Goal: Navigation & Orientation: Find specific page/section

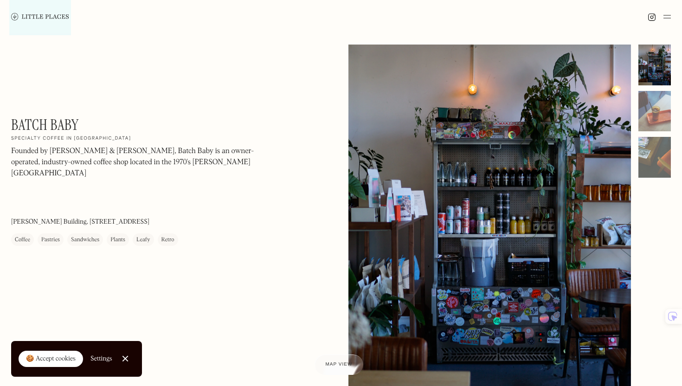
click at [54, 14] on img at bounding box center [40, 16] width 58 height 7
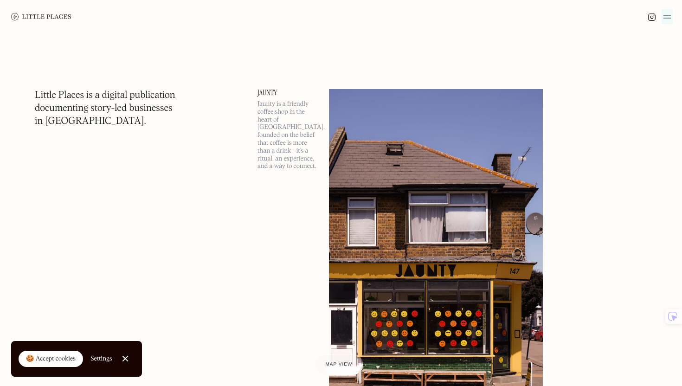
click at [665, 14] on img at bounding box center [667, 16] width 7 height 11
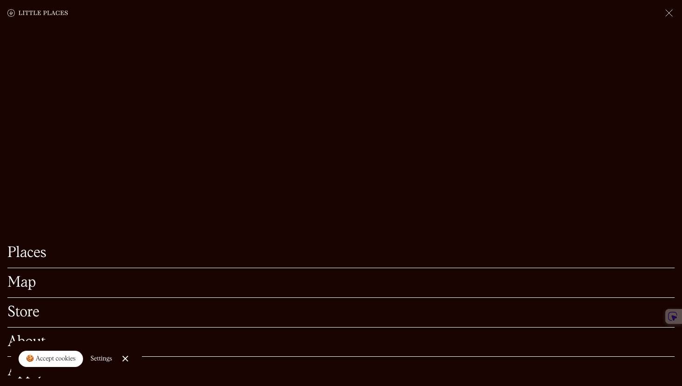
scroll to position [164, 0]
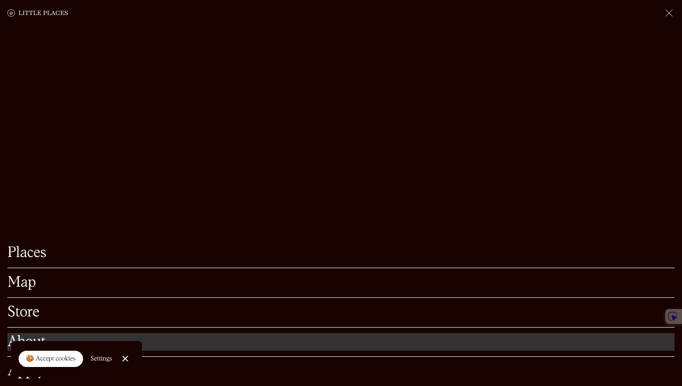
click at [249, 343] on link "About" at bounding box center [341, 342] width 668 height 14
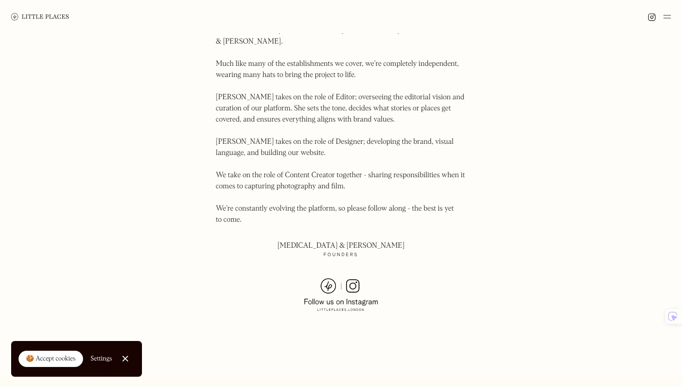
scroll to position [521, 0]
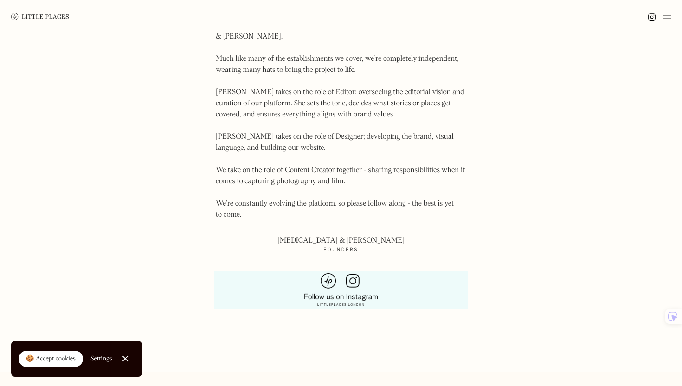
click at [354, 273] on img at bounding box center [341, 289] width 74 height 33
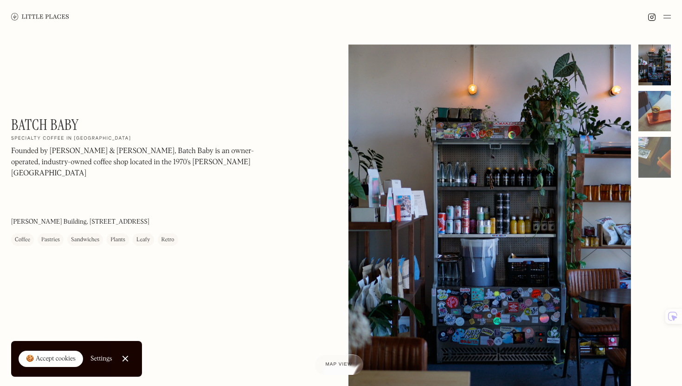
click at [649, 98] on div at bounding box center [655, 111] width 32 height 41
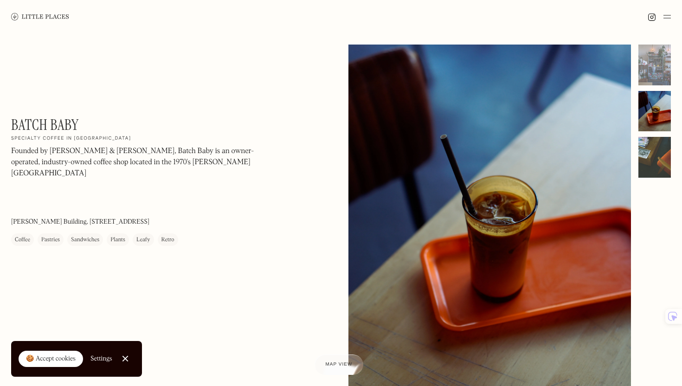
click at [653, 144] on div at bounding box center [655, 157] width 32 height 41
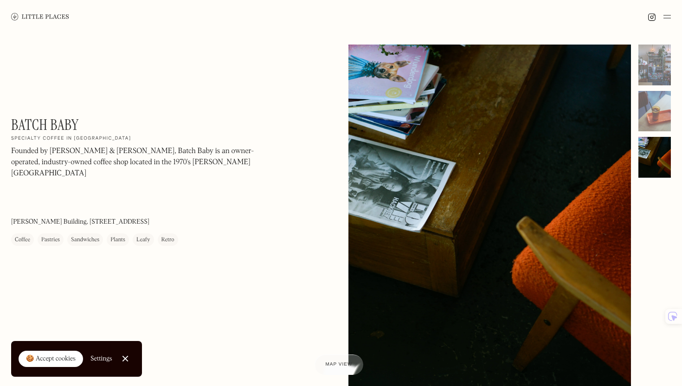
click at [670, 16] on img at bounding box center [667, 16] width 7 height 11
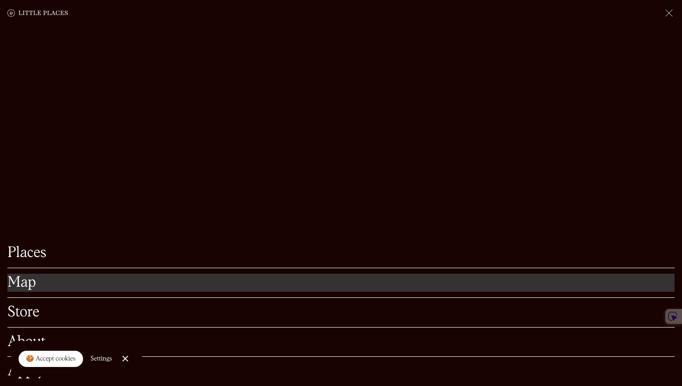
click at [118, 283] on link "Map" at bounding box center [341, 283] width 668 height 14
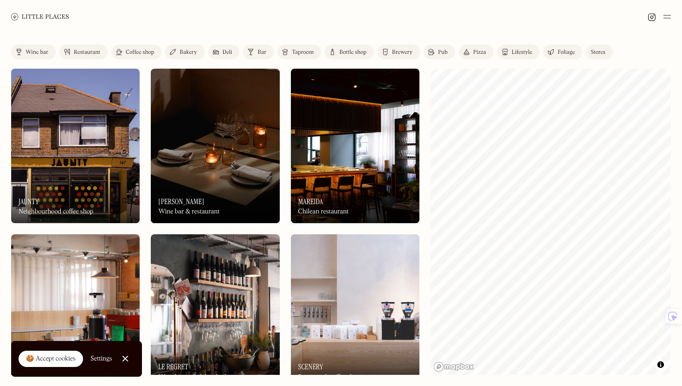
scroll to position [6, 0]
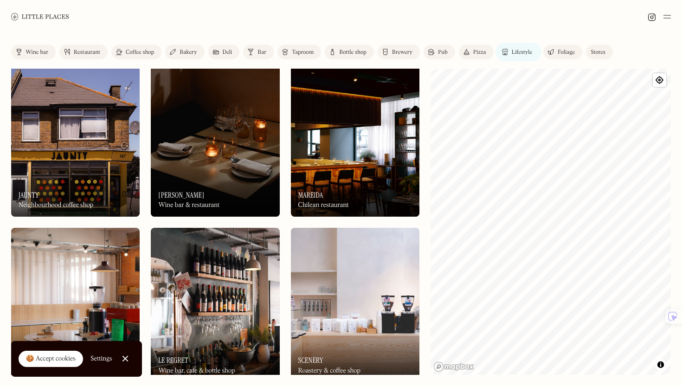
click at [519, 50] on div "Lifestyle" at bounding box center [522, 53] width 20 height 6
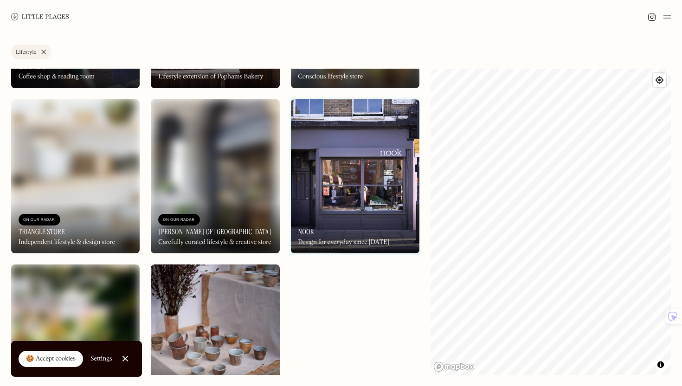
scroll to position [142, 0]
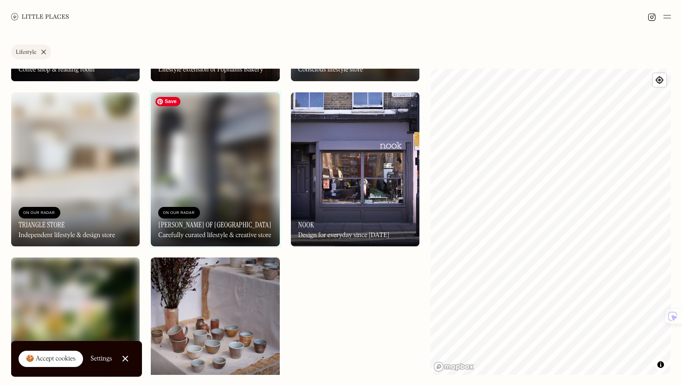
click at [255, 149] on img at bounding box center [215, 169] width 129 height 155
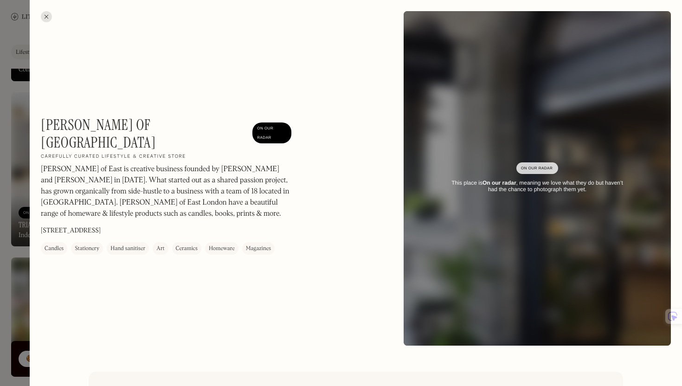
click at [18, 194] on div at bounding box center [341, 193] width 682 height 386
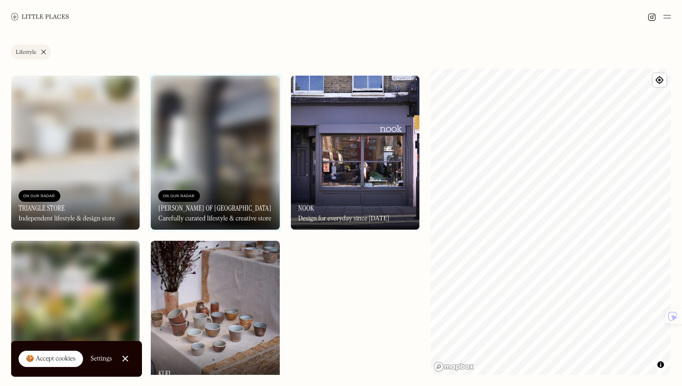
scroll to position [174, 0]
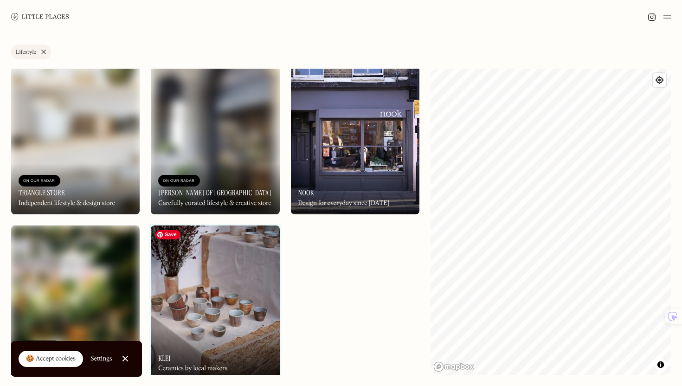
click at [217, 278] on img at bounding box center [215, 303] width 129 height 155
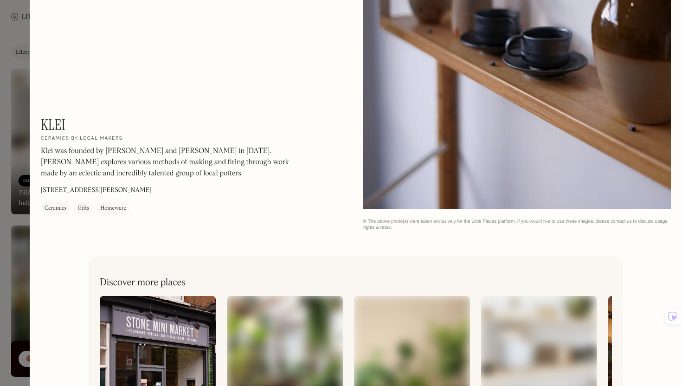
scroll to position [1046, 0]
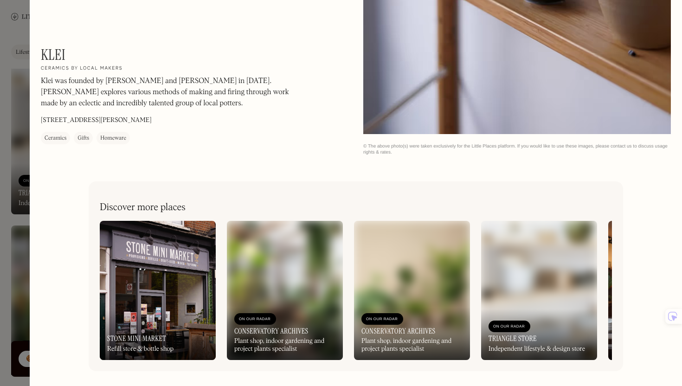
click at [6, 202] on div at bounding box center [341, 193] width 682 height 386
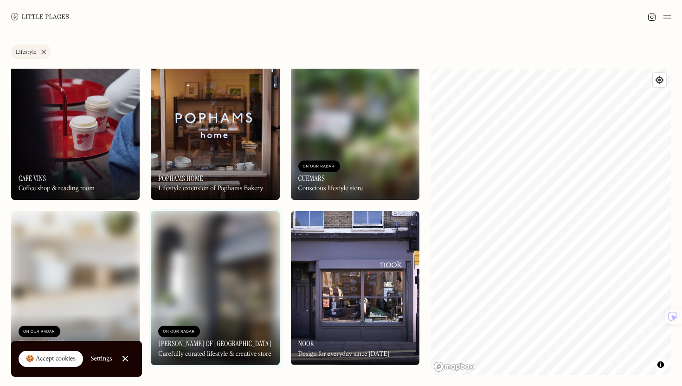
scroll to position [2, 0]
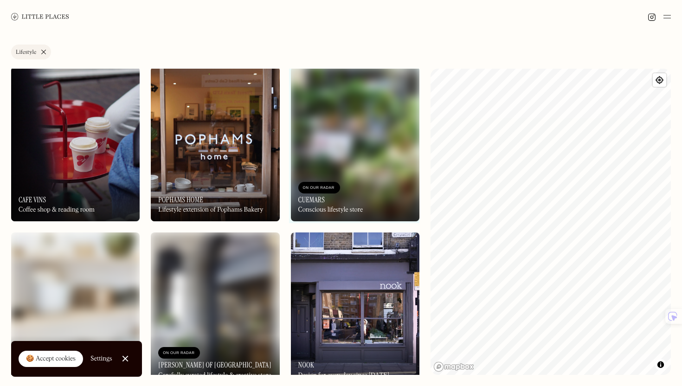
click at [327, 246] on img at bounding box center [355, 310] width 129 height 155
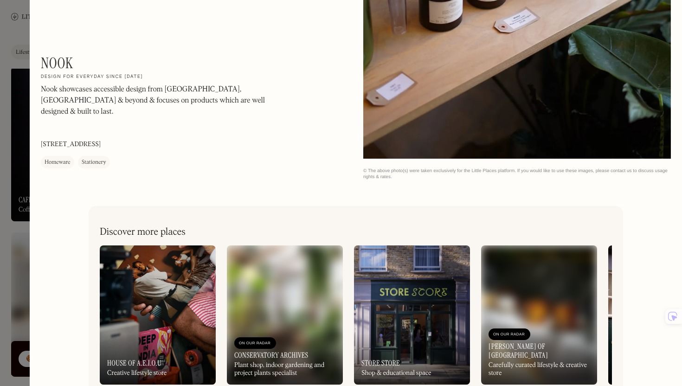
scroll to position [654, 0]
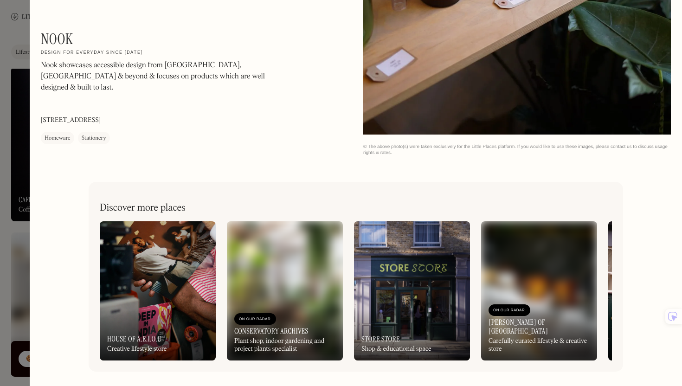
click at [24, 205] on div at bounding box center [341, 193] width 682 height 386
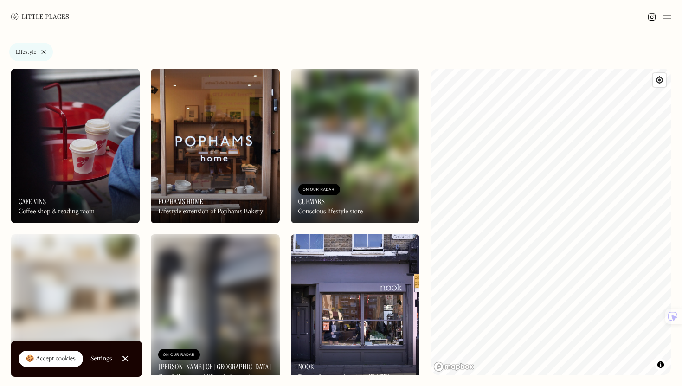
click at [46, 50] on link "Lifestyle" at bounding box center [31, 52] width 40 height 15
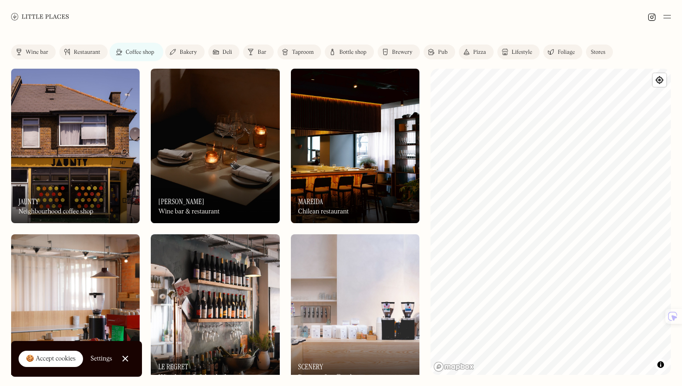
click at [143, 50] on div "Coffee shop" at bounding box center [140, 53] width 28 height 6
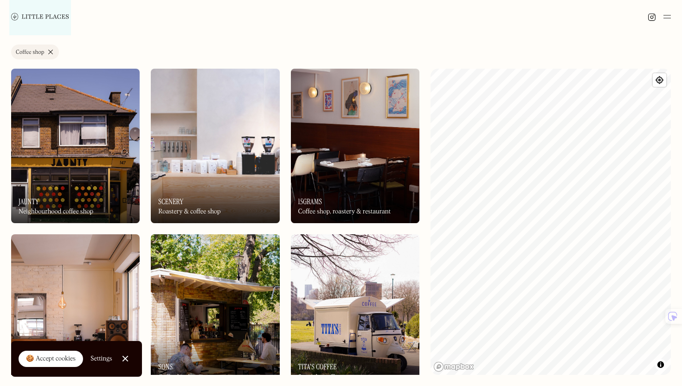
click at [54, 12] on link at bounding box center [40, 16] width 58 height 33
